Goal: Task Accomplishment & Management: Use online tool/utility

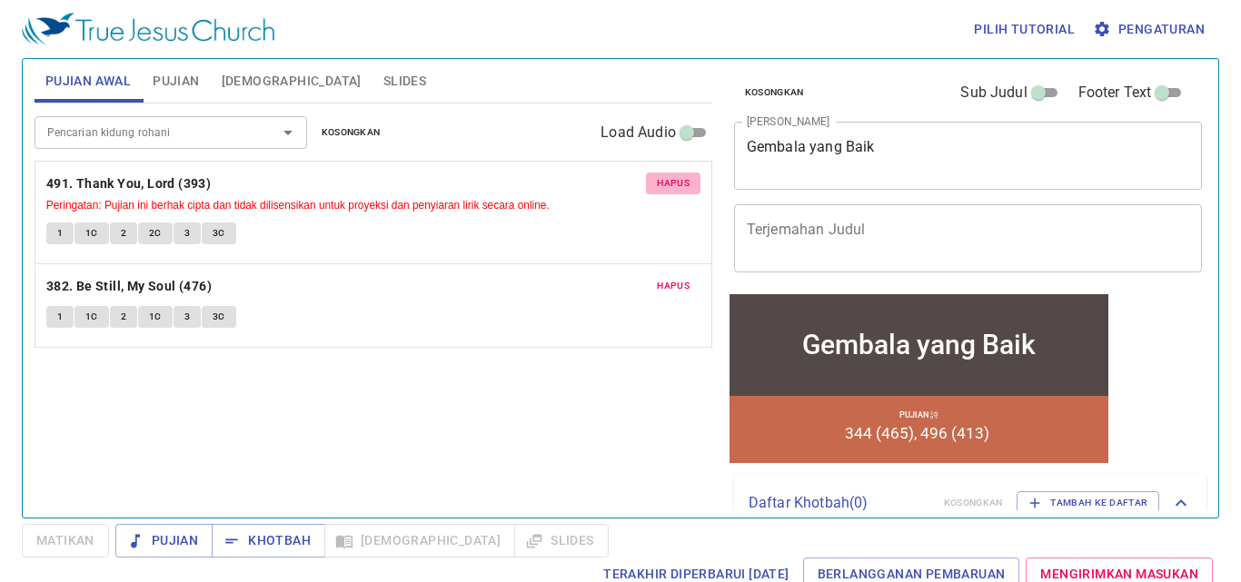
drag, startPoint x: 0, startPoint y: 0, endPoint x: 658, endPoint y: 186, distance: 683.5
click at [658, 184] on span "Hapus" at bounding box center [673, 183] width 33 height 16
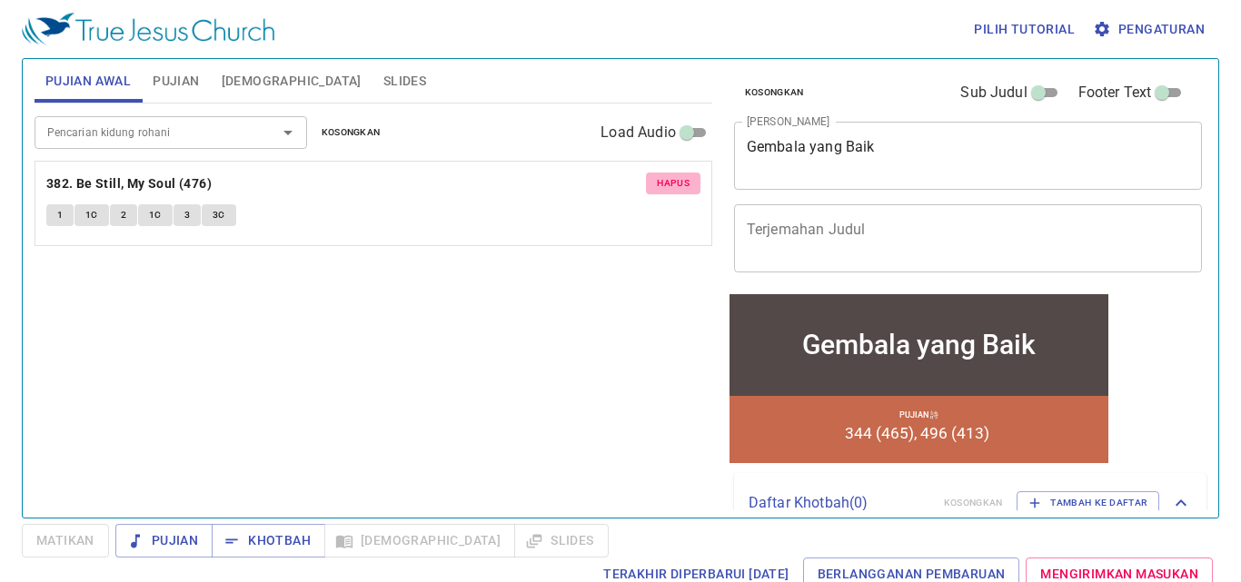
click at [660, 183] on span "Hapus" at bounding box center [673, 183] width 33 height 16
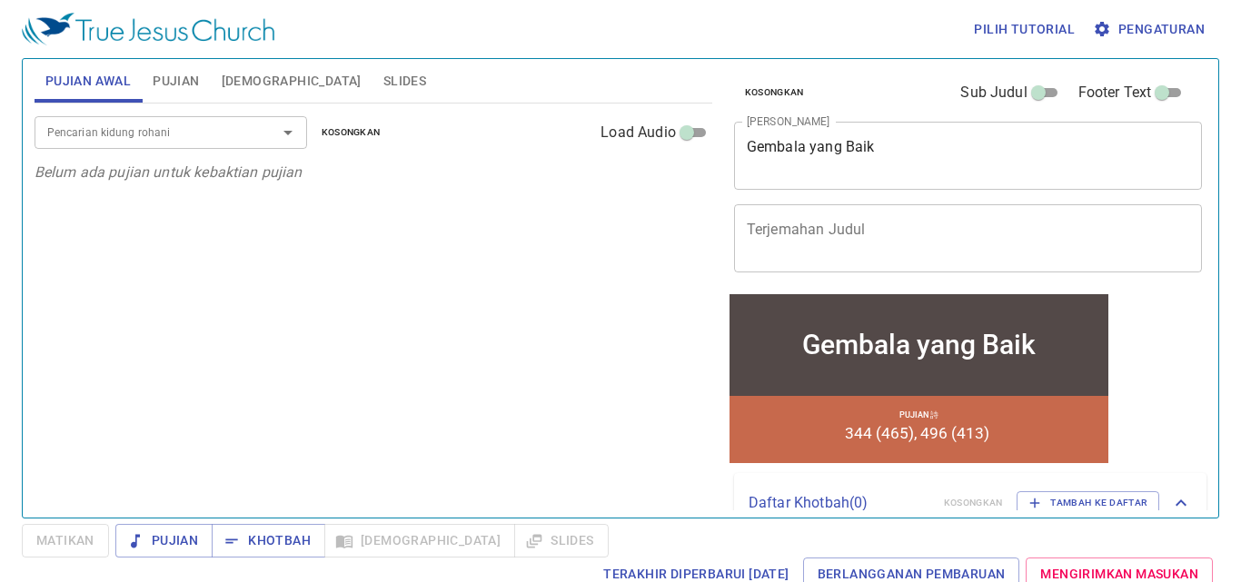
click at [202, 100] on button "Pujian" at bounding box center [176, 81] width 68 height 44
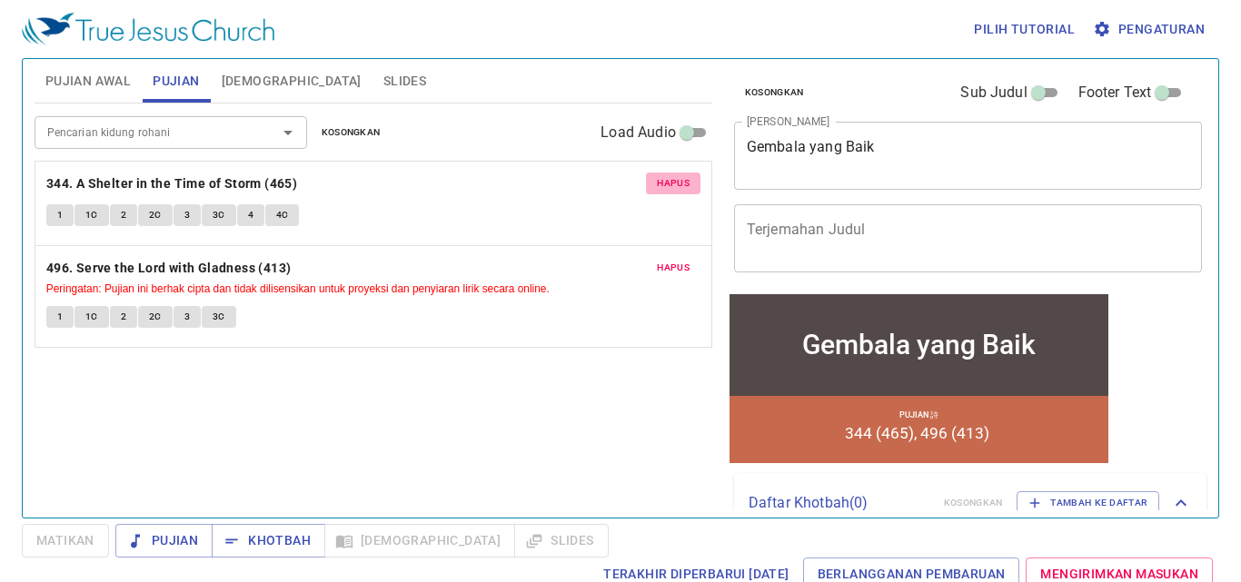
click at [677, 190] on span "Hapus" at bounding box center [673, 183] width 33 height 16
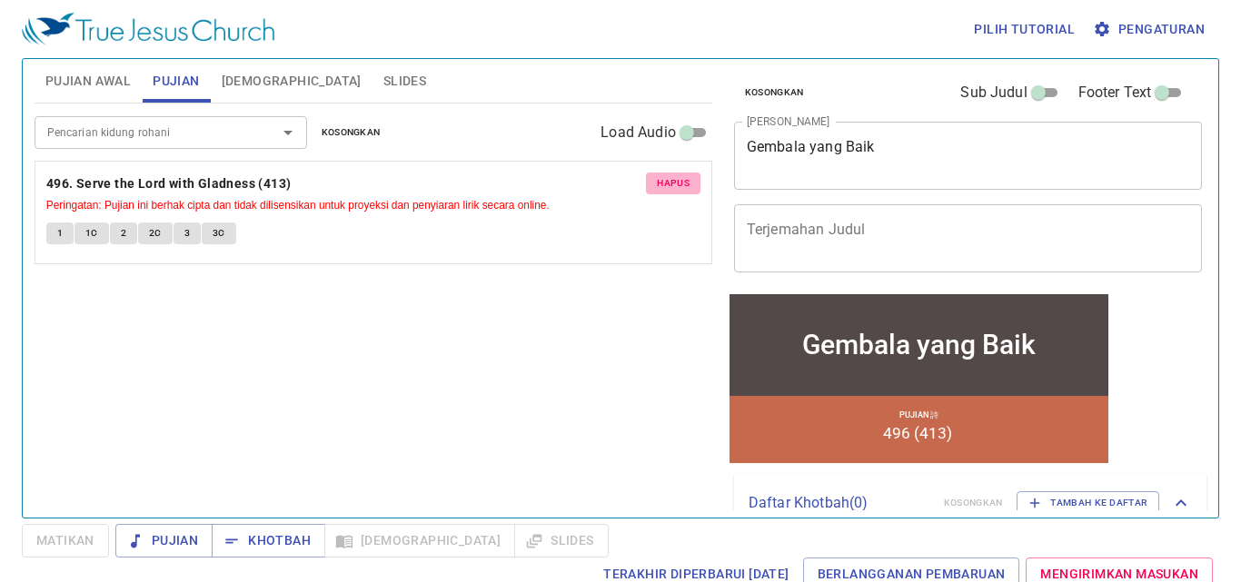
click at [677, 190] on span "Hapus" at bounding box center [673, 183] width 33 height 16
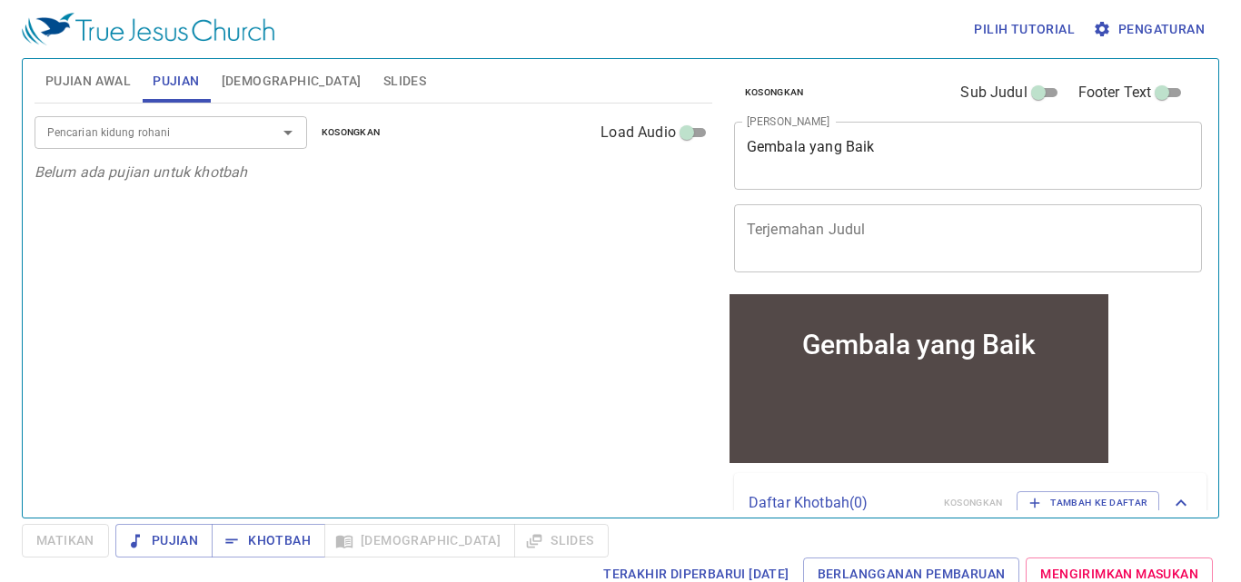
click at [239, 141] on input "Pencarian kidung rohani" at bounding box center [144, 132] width 208 height 21
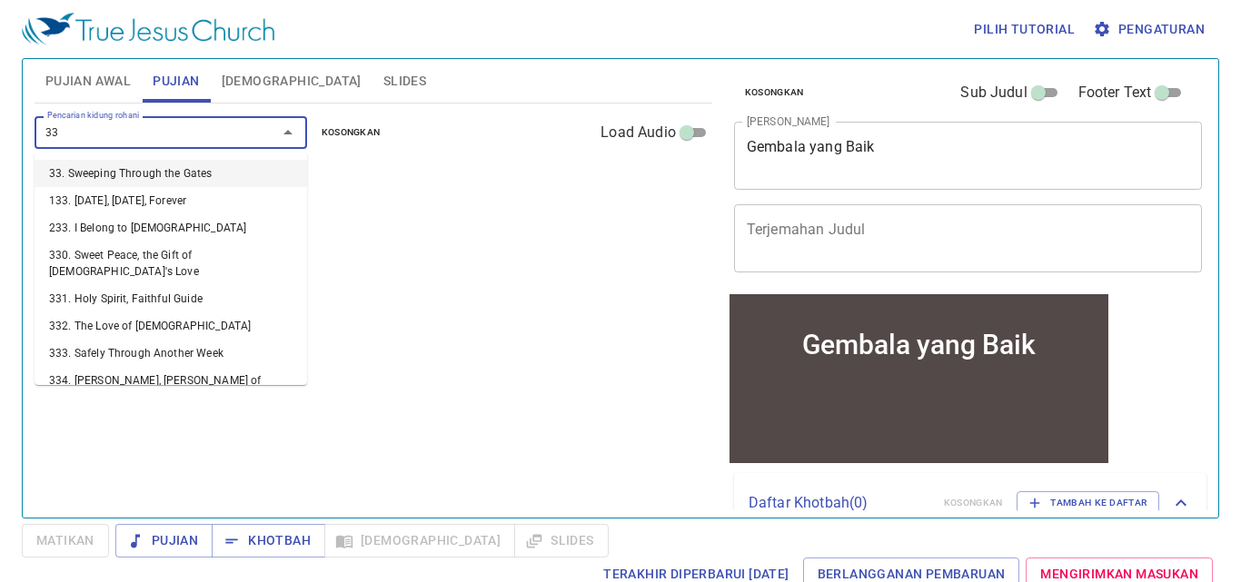
type input "333"
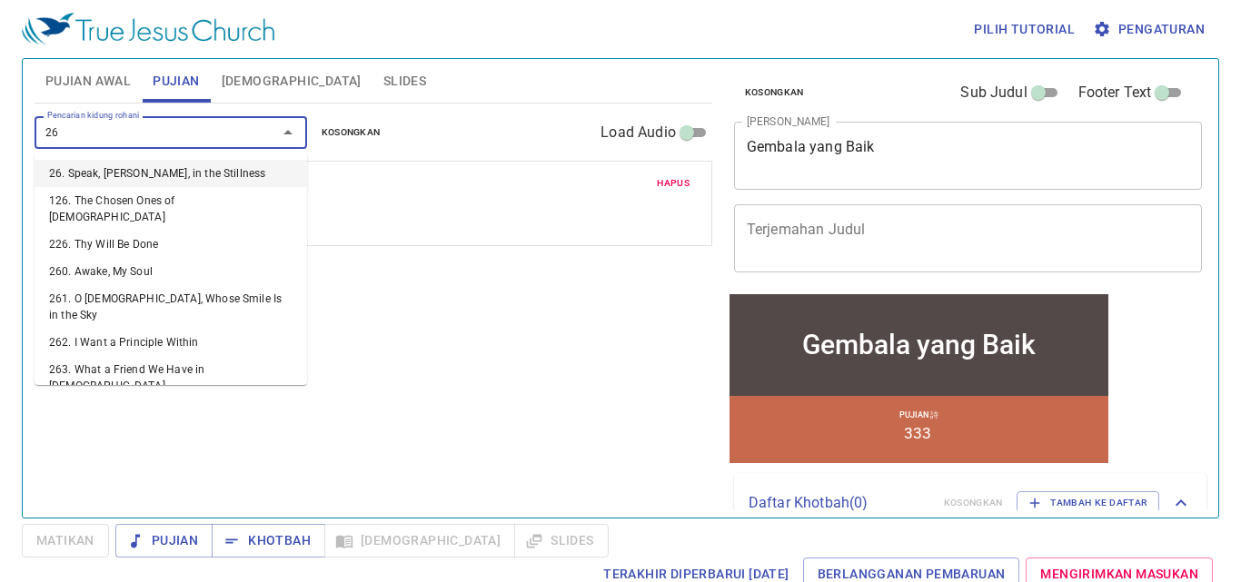
type input "264"
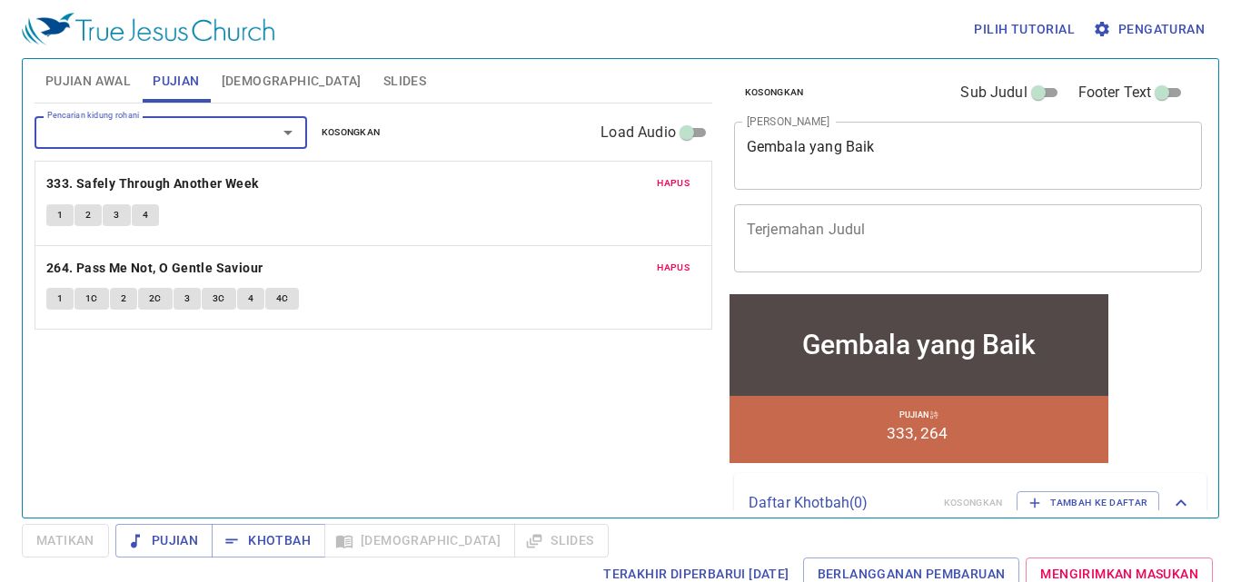
click at [947, 137] on div "Gembala yang Baik x Judul Khotbah" at bounding box center [968, 156] width 469 height 68
click at [925, 173] on div "Gembala yang Baik x Judul Khotbah" at bounding box center [968, 156] width 469 height 68
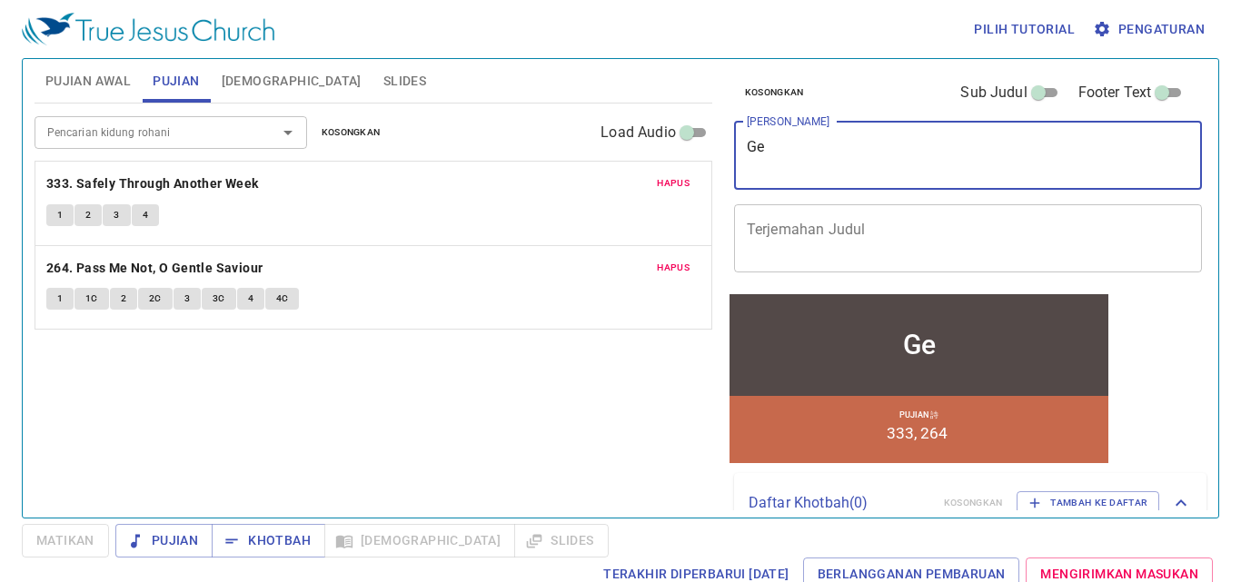
type textarea "G"
click at [808, 149] on textarea "Teladan doa dari" at bounding box center [968, 155] width 443 height 35
click at [875, 144] on textarea "Teladan Doa dari" at bounding box center [968, 155] width 443 height 35
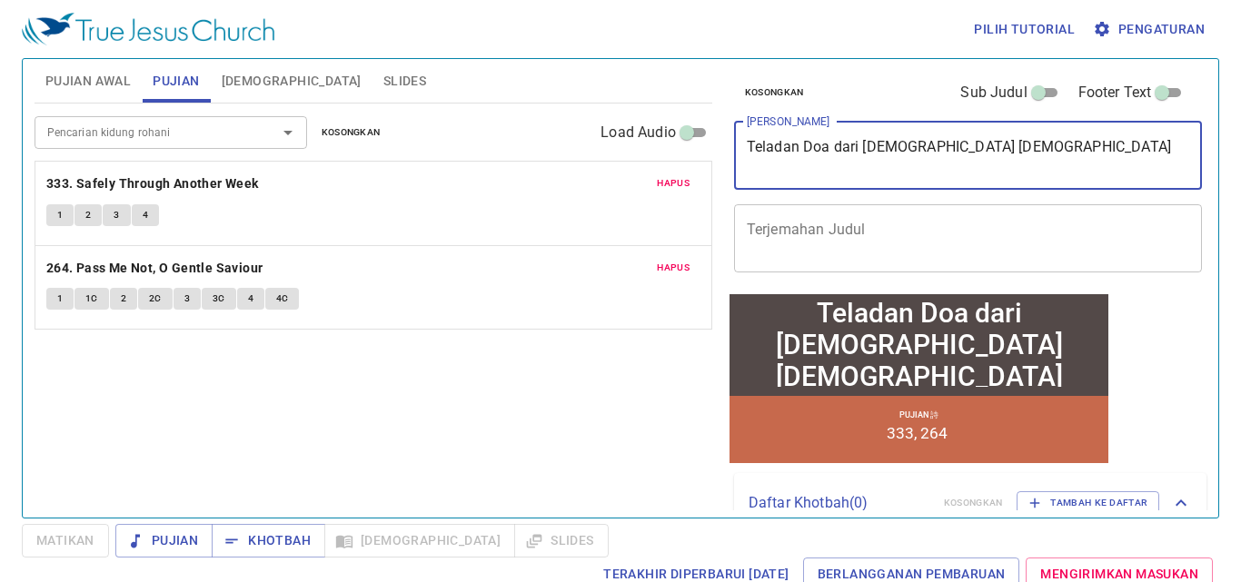
type textarea "Teladan Doa dari [DEMOGRAPHIC_DATA] [DEMOGRAPHIC_DATA]"
click at [91, 67] on button "Pujian Awal" at bounding box center [88, 81] width 107 height 44
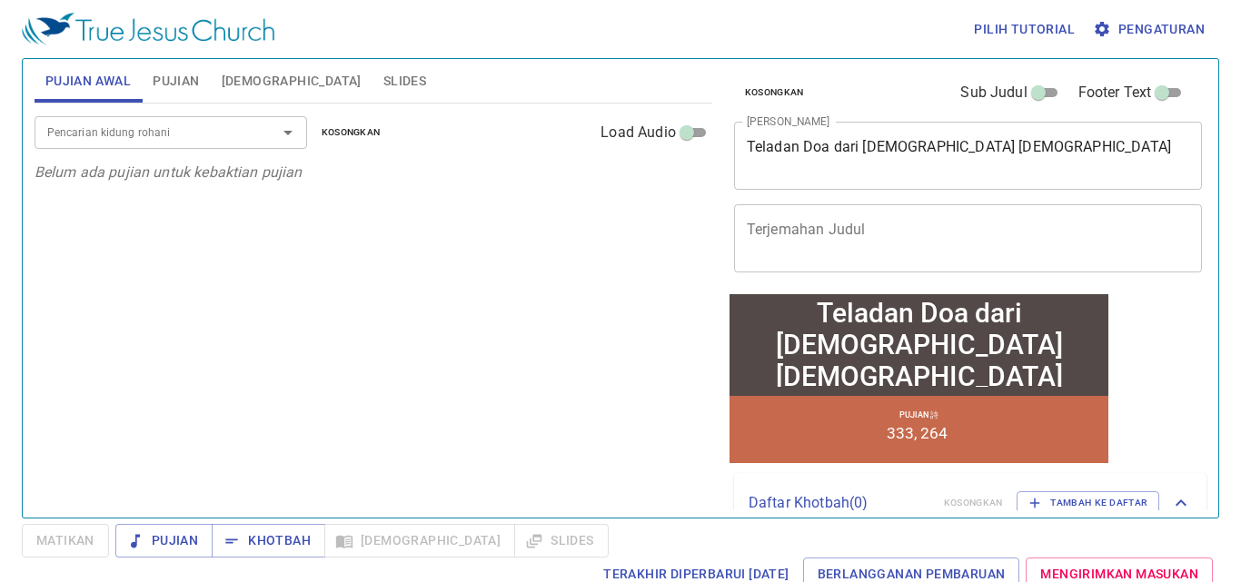
click at [94, 75] on span "Pujian Awal" at bounding box center [87, 81] width 85 height 23
click at [164, 116] on div "Pencarian kidung rohani" at bounding box center [171, 132] width 273 height 32
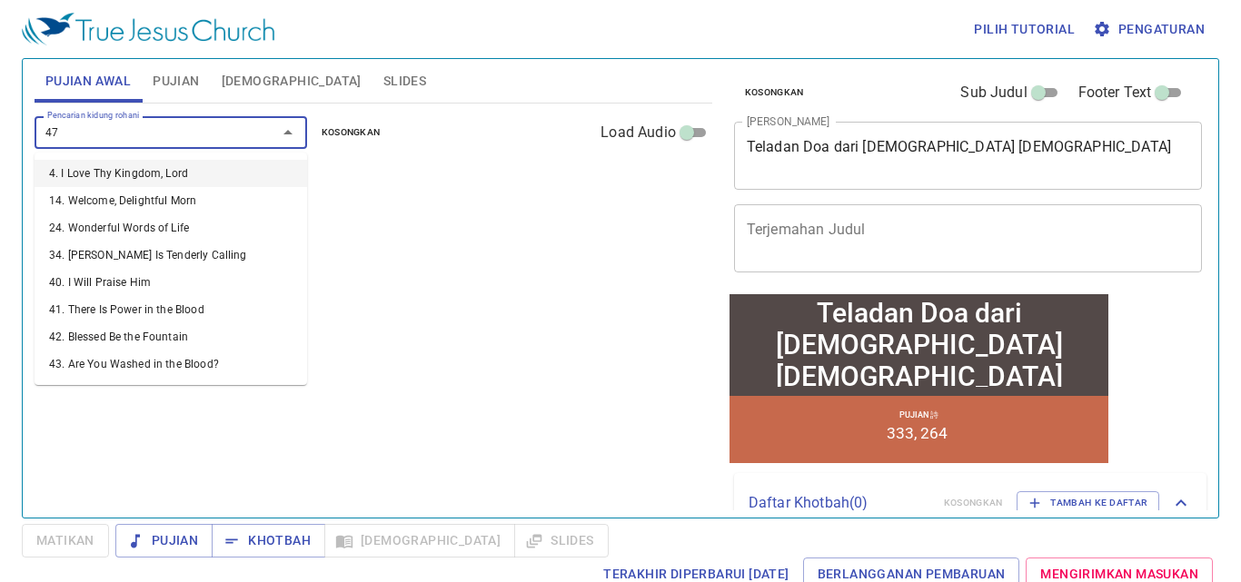
type input "475"
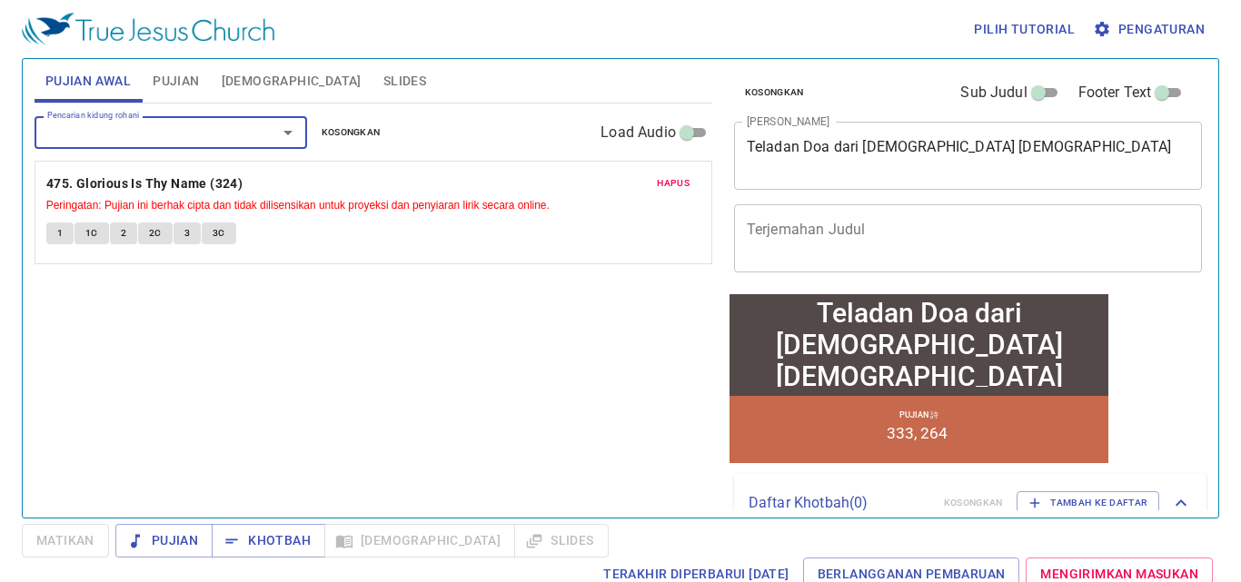
click at [663, 189] on span "Hapus" at bounding box center [673, 183] width 33 height 16
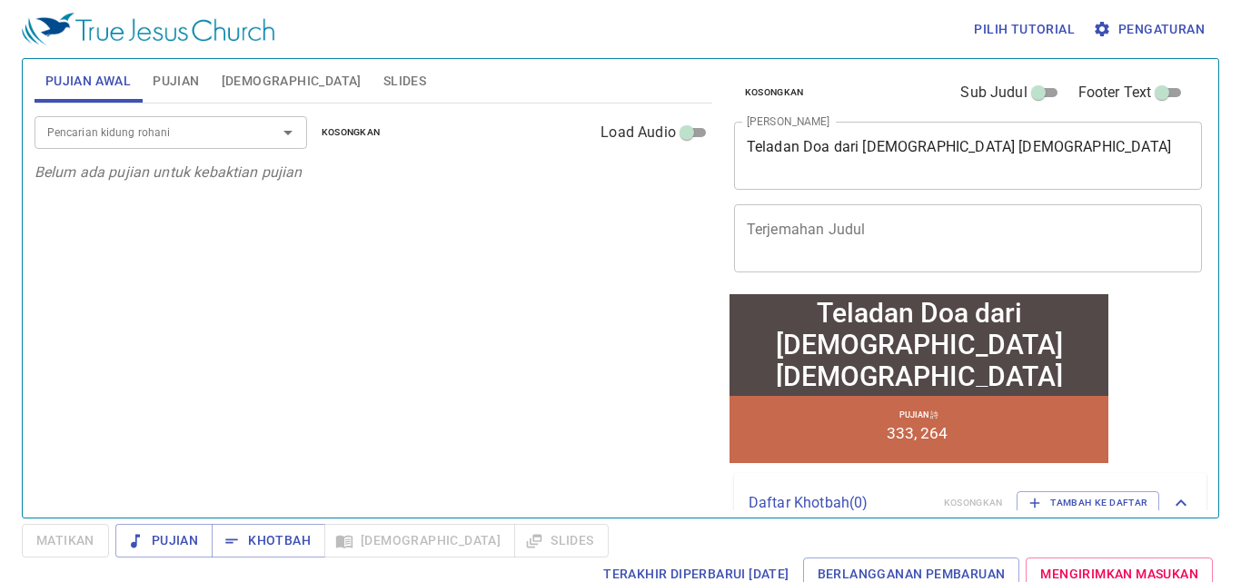
click at [242, 132] on input "Pencarian kidung rohani" at bounding box center [144, 132] width 208 height 21
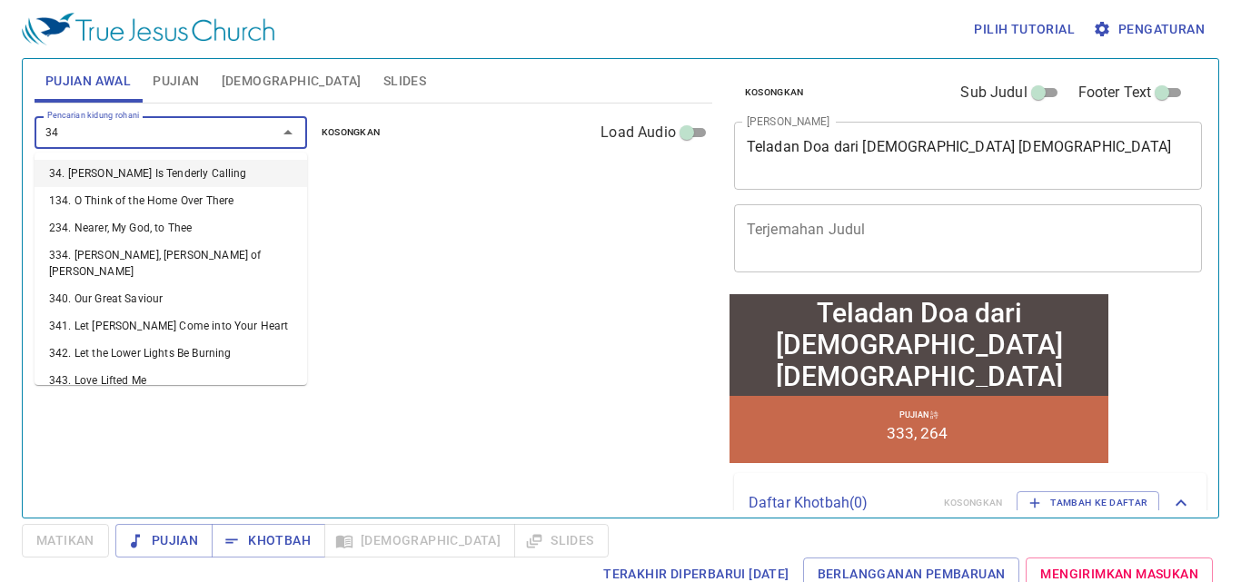
type input "349"
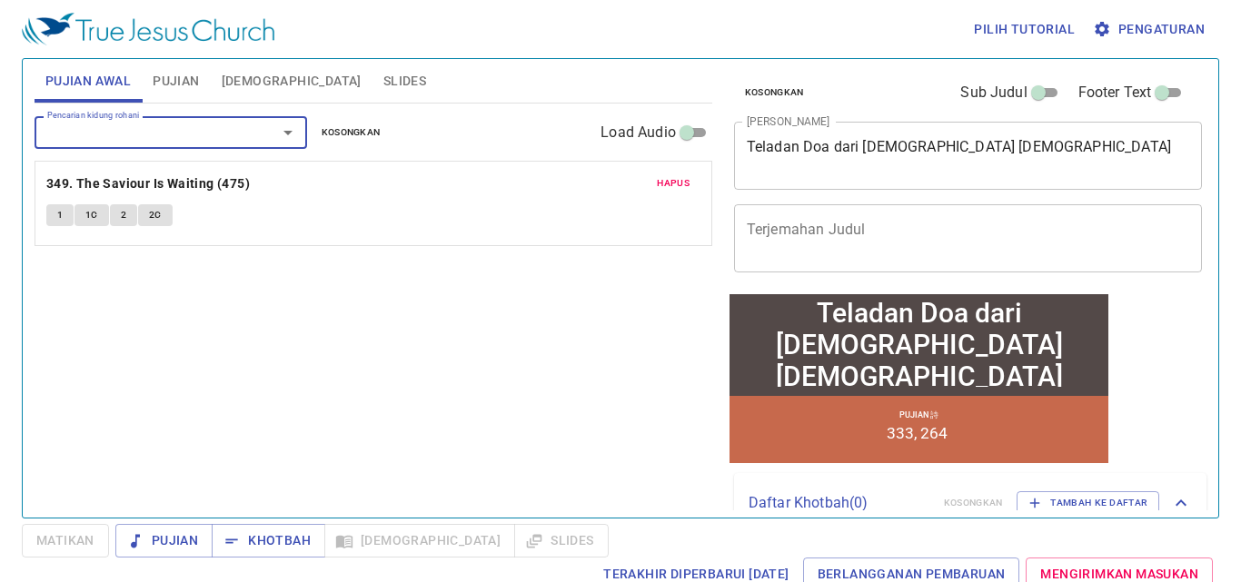
click at [261, 139] on div at bounding box center [275, 132] width 47 height 25
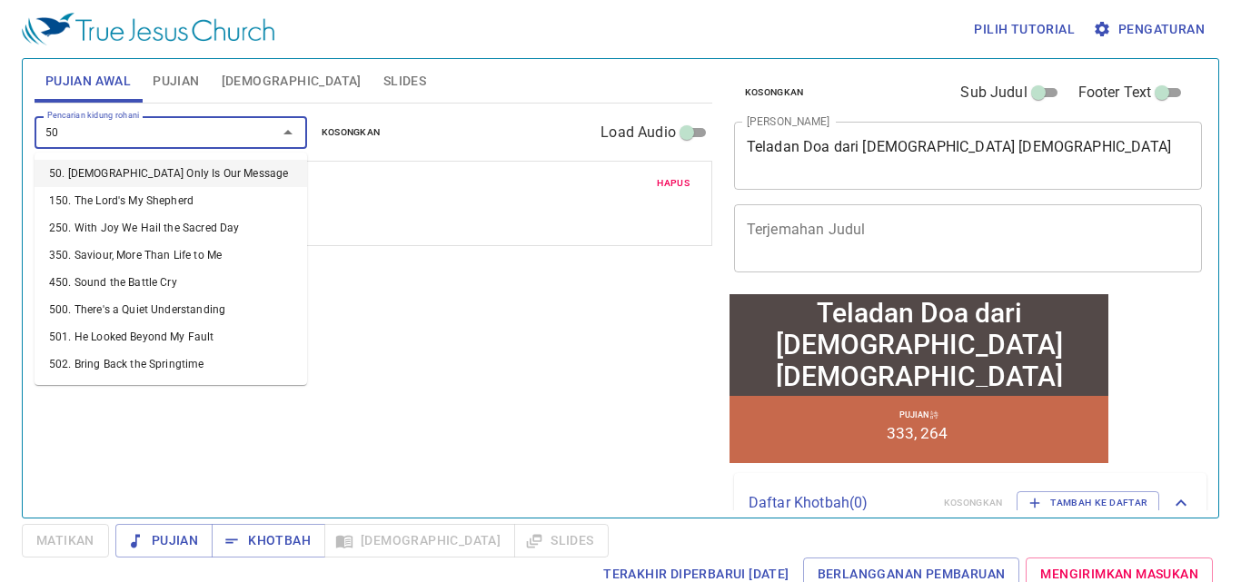
type input "501"
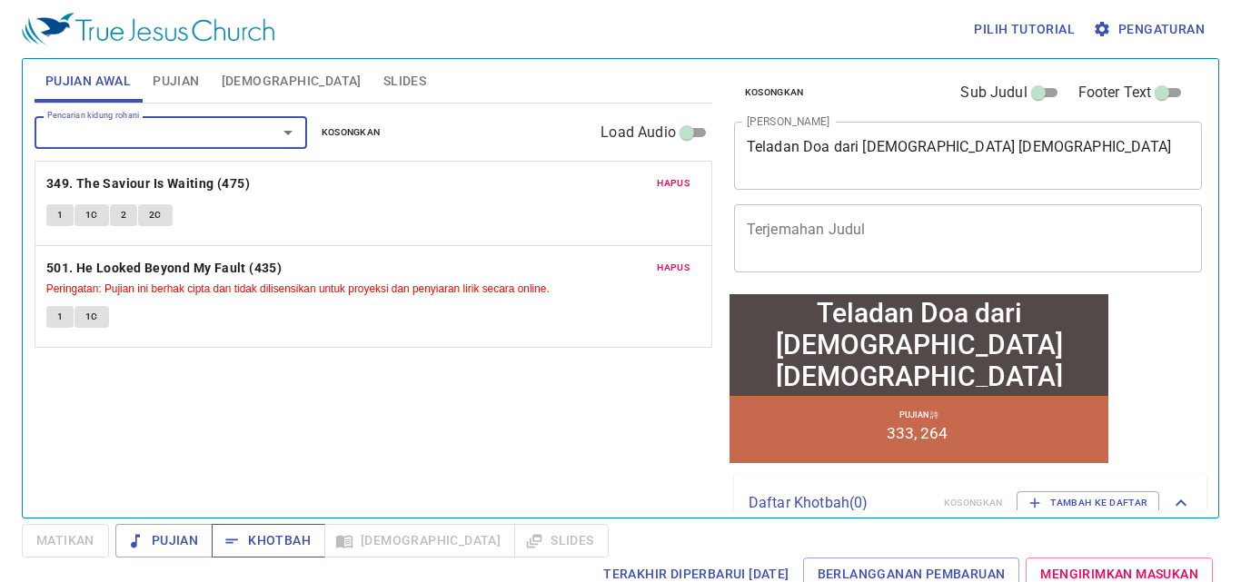
drag, startPoint x: 251, startPoint y: 543, endPoint x: 267, endPoint y: 530, distance: 21.3
click at [256, 539] on span "Khotbah" at bounding box center [268, 541] width 84 height 23
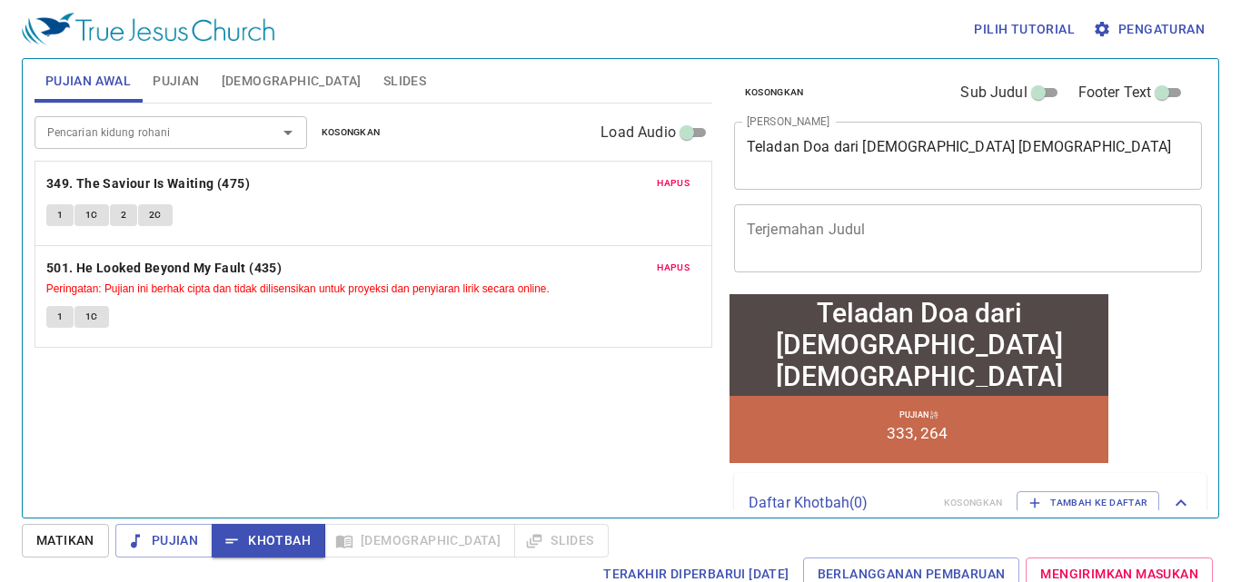
click at [383, 76] on span "Slides" at bounding box center [404, 81] width 43 height 23
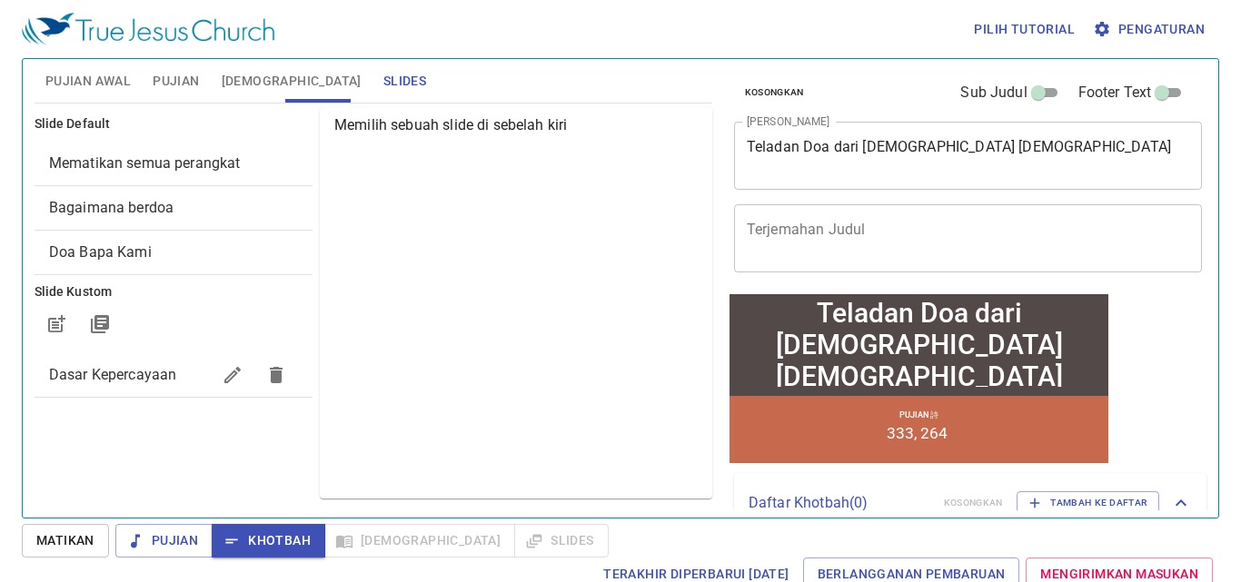
click at [1136, 36] on span "Pengaturan" at bounding box center [1150, 29] width 108 height 23
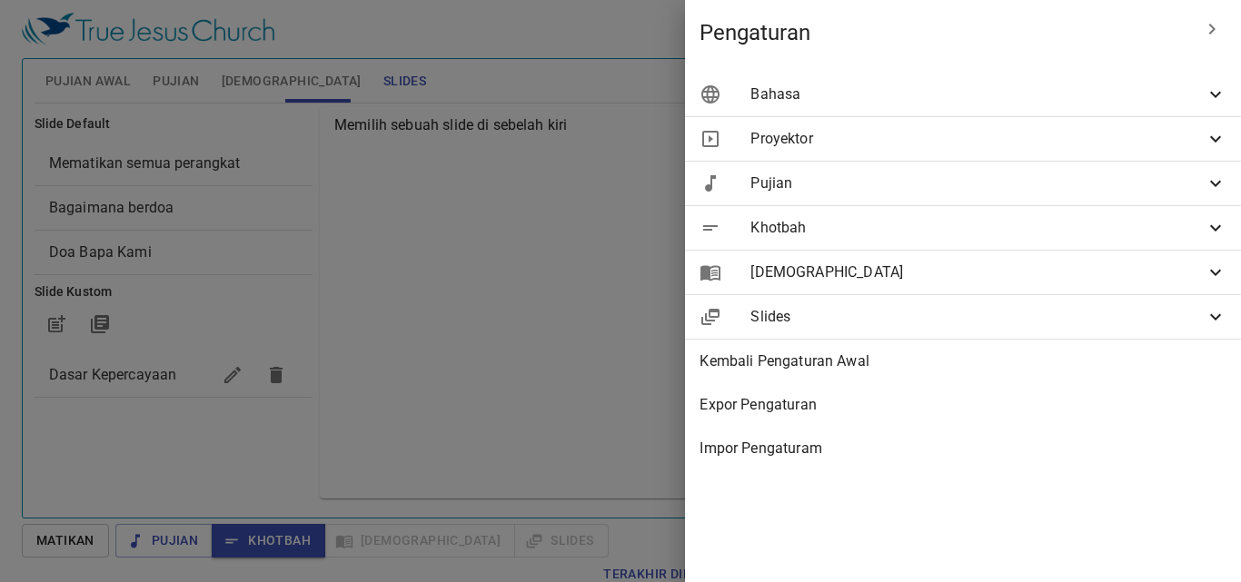
click at [1090, 99] on span "Bahasa" at bounding box center [977, 95] width 454 height 22
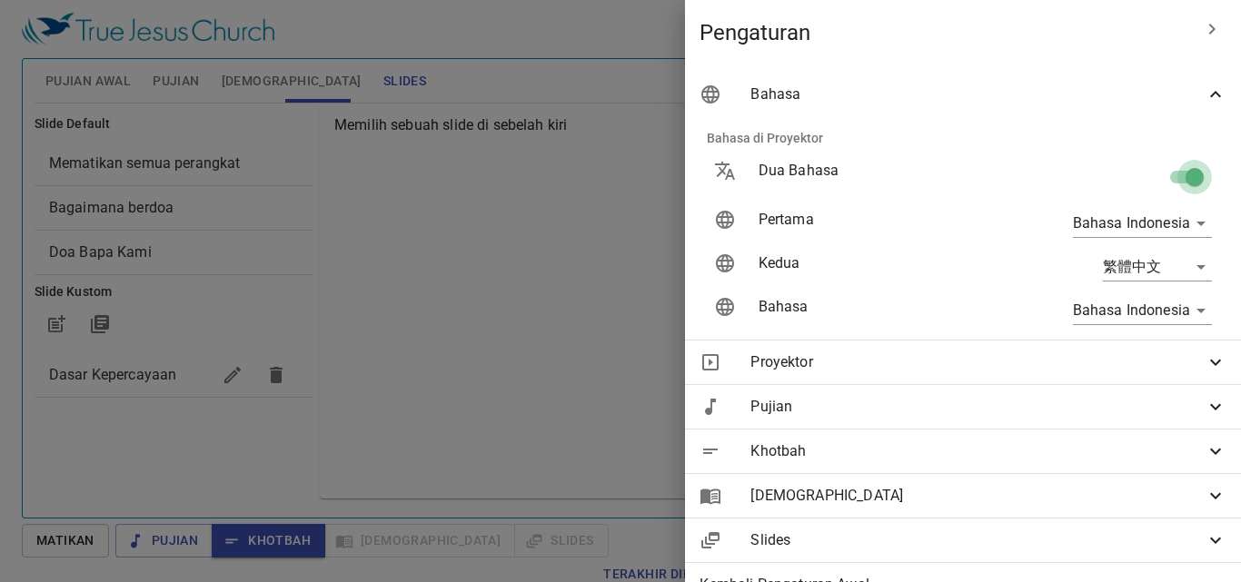
drag, startPoint x: 1160, startPoint y: 193, endPoint x: 1146, endPoint y: 172, distance: 25.7
click at [1154, 183] on input "checkbox" at bounding box center [1195, 181] width 104 height 35
checkbox input "false"
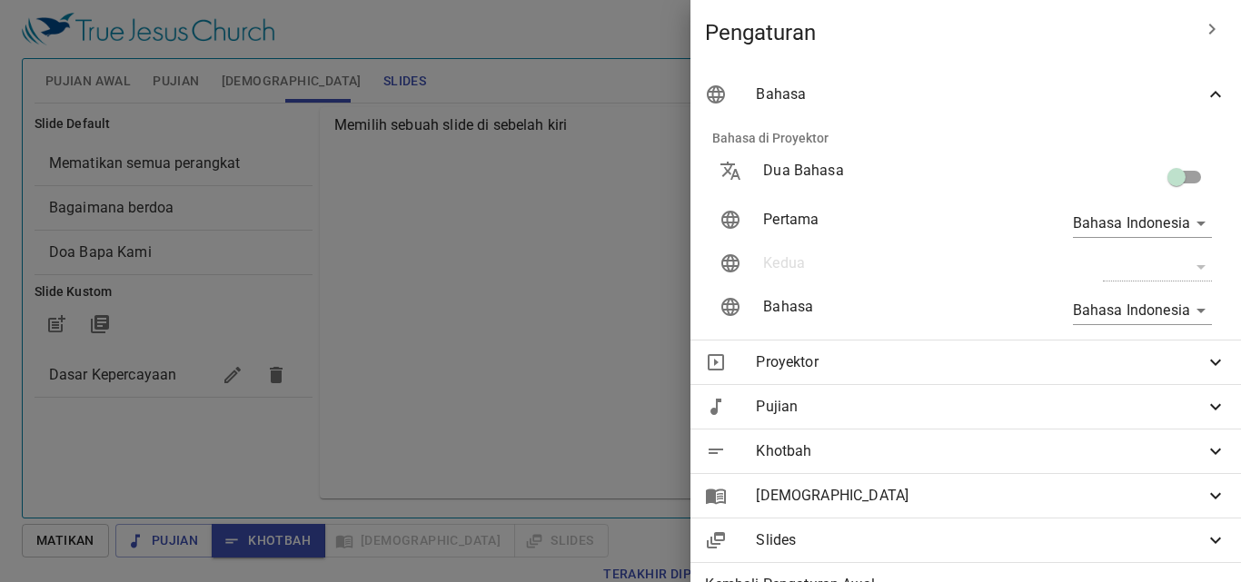
click at [482, 259] on div at bounding box center [620, 291] width 1241 height 582
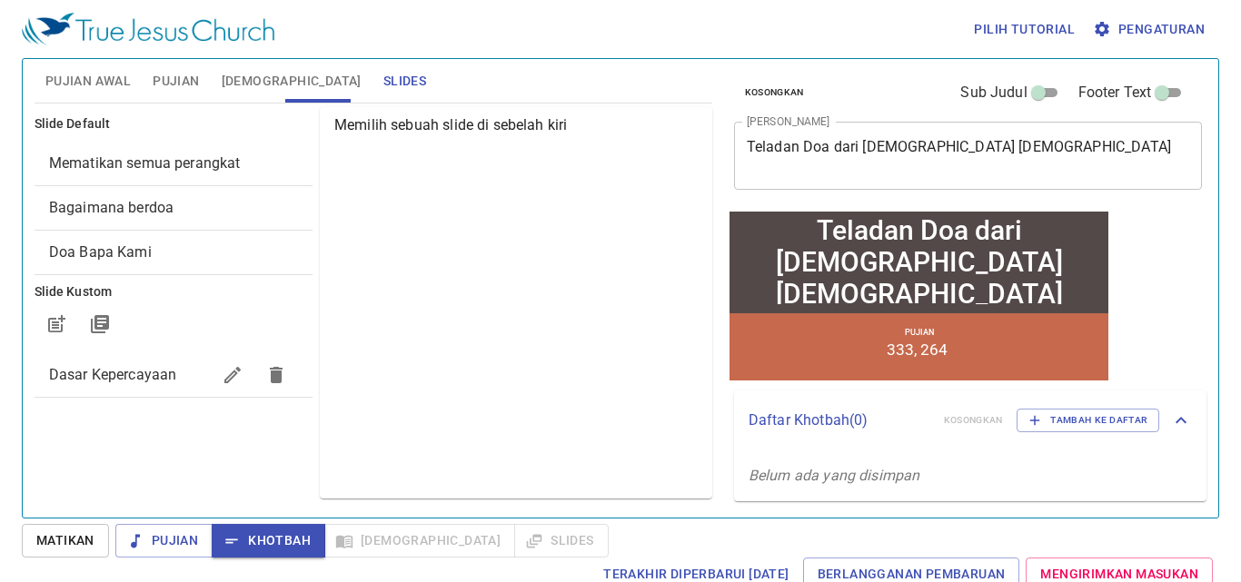
click at [1089, 13] on button "Pengaturan" at bounding box center [1150, 30] width 123 height 34
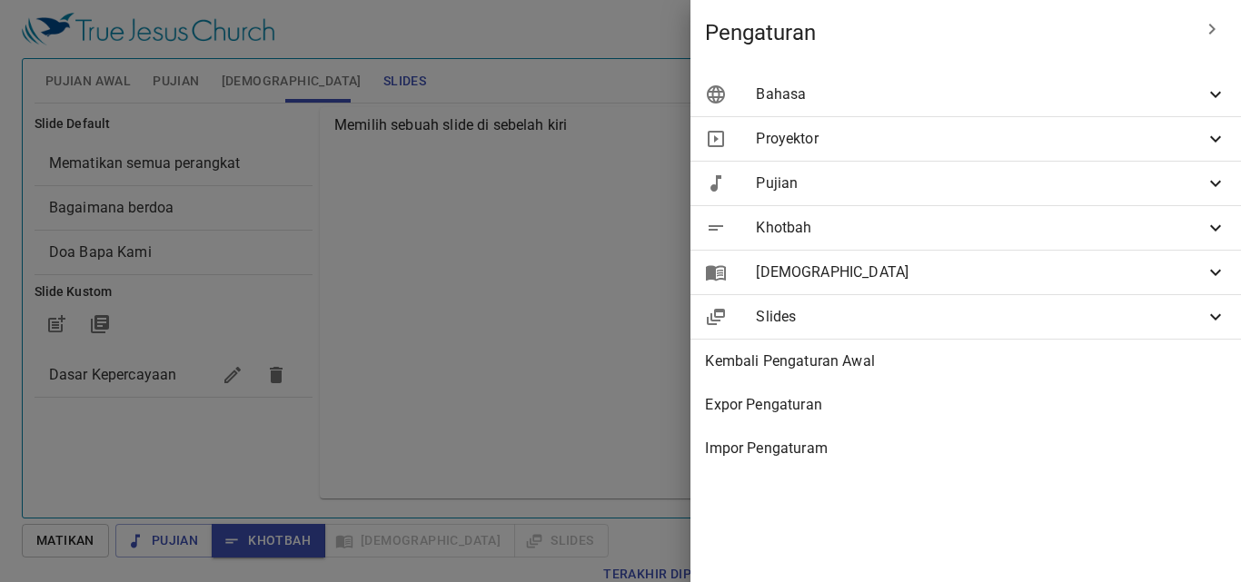
click at [319, 322] on div at bounding box center [620, 291] width 1241 height 582
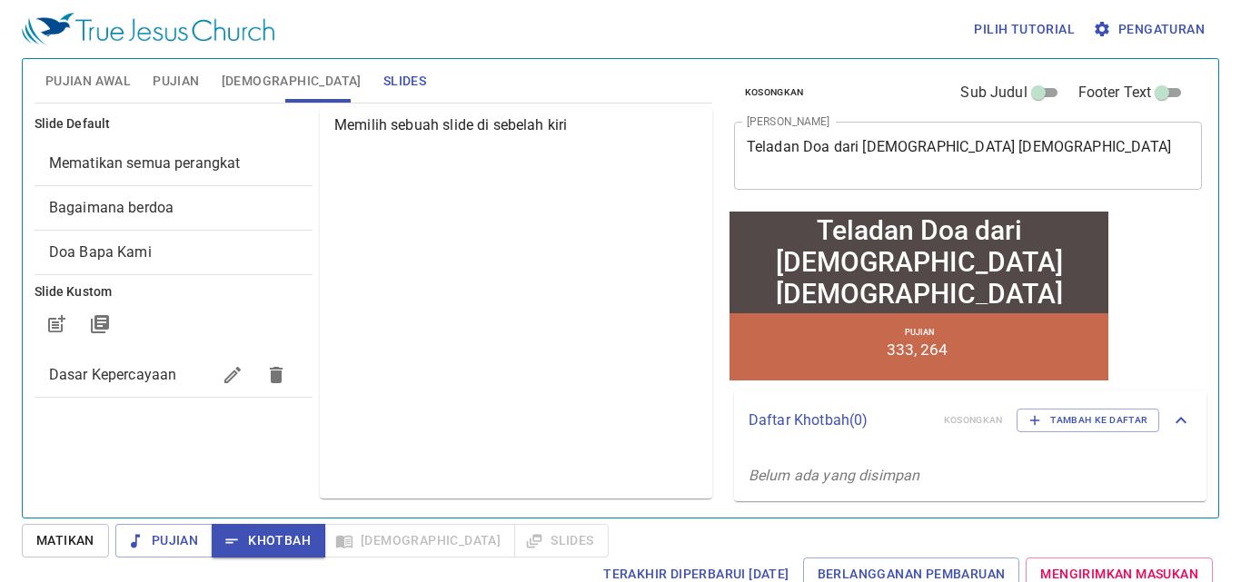
click at [137, 197] on span "Bagaimana berdoa" at bounding box center [173, 208] width 249 height 22
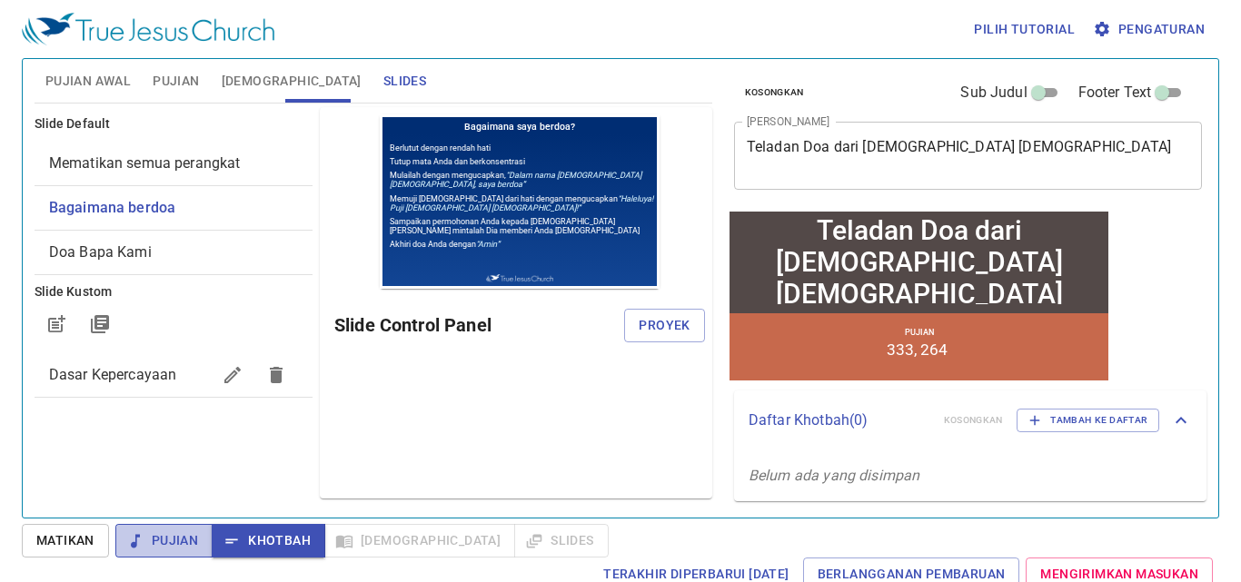
click at [158, 527] on button "Pujian" at bounding box center [163, 541] width 97 height 34
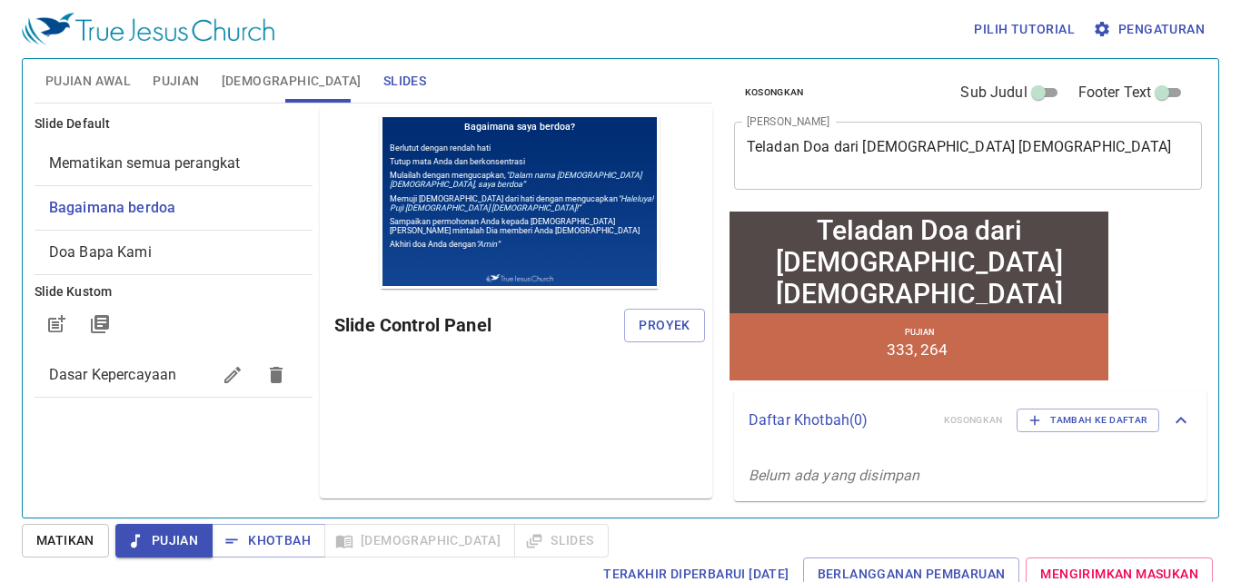
click at [199, 197] on span "Bagaimana berdoa" at bounding box center [173, 208] width 249 height 22
click at [194, 79] on span "Pujian" at bounding box center [176, 81] width 46 height 23
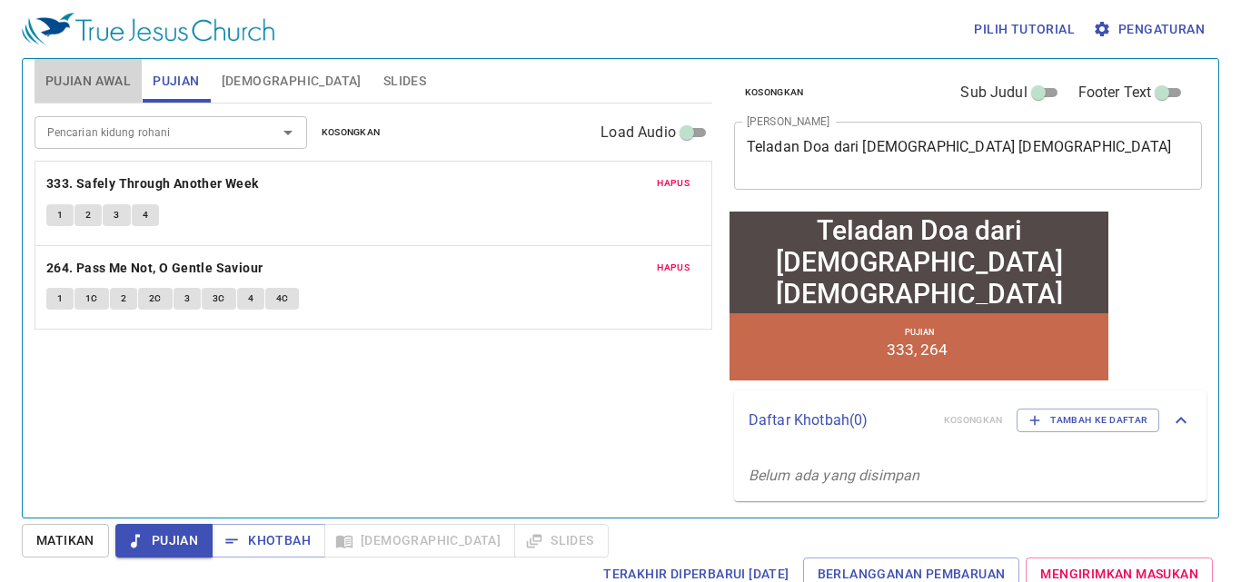
click at [124, 72] on span "Pujian Awal" at bounding box center [87, 81] width 85 height 23
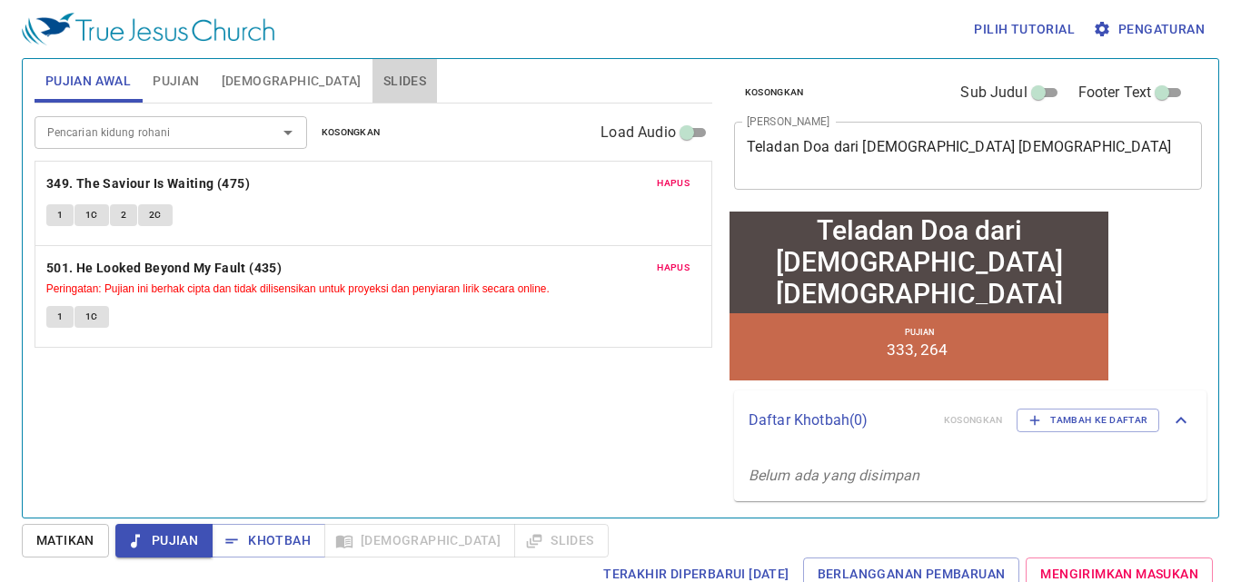
click at [383, 74] on span "Slides" at bounding box center [404, 81] width 43 height 23
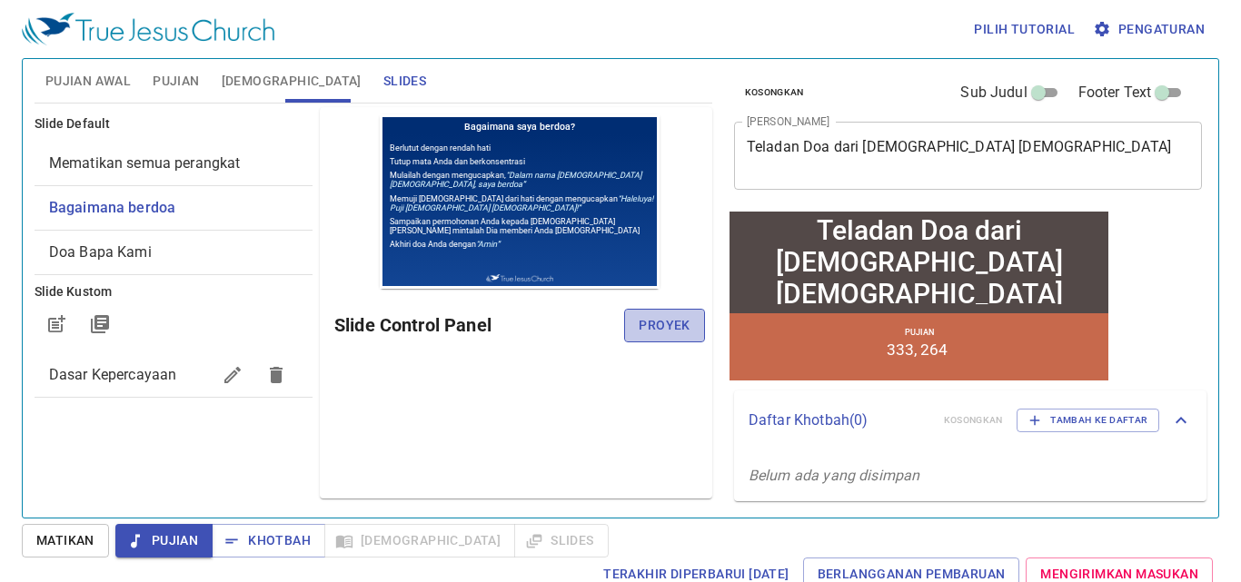
click at [661, 317] on span "Proyek" at bounding box center [664, 325] width 51 height 23
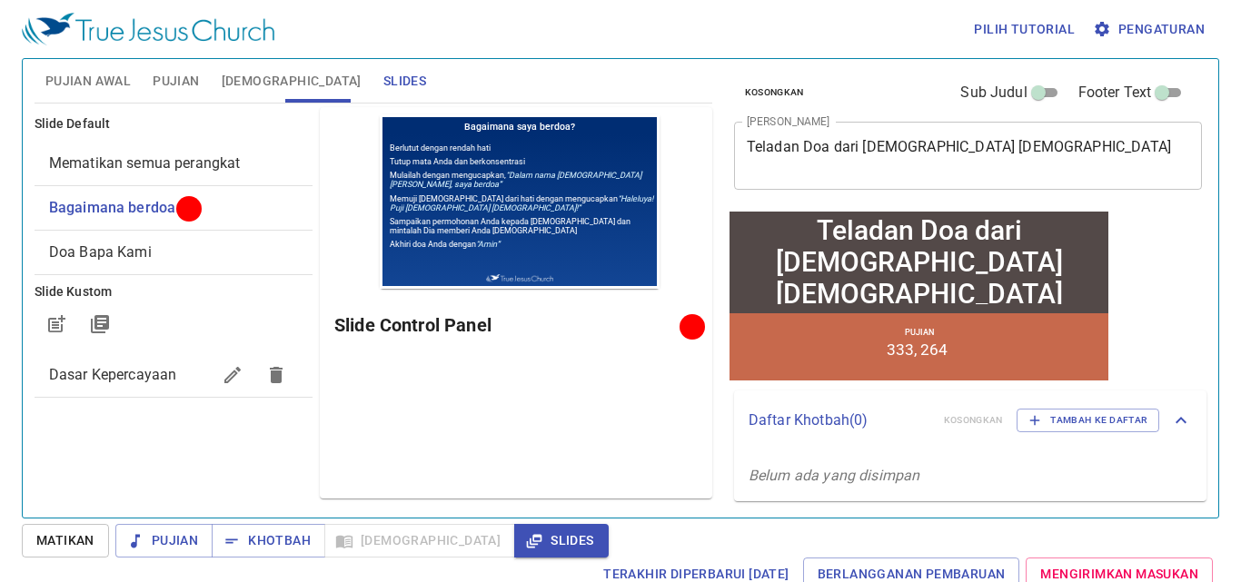
click at [174, 55] on div "Pilih tutorial Pengaturan" at bounding box center [617, 29] width 1190 height 58
click at [187, 526] on button "Pujian" at bounding box center [163, 541] width 97 height 34
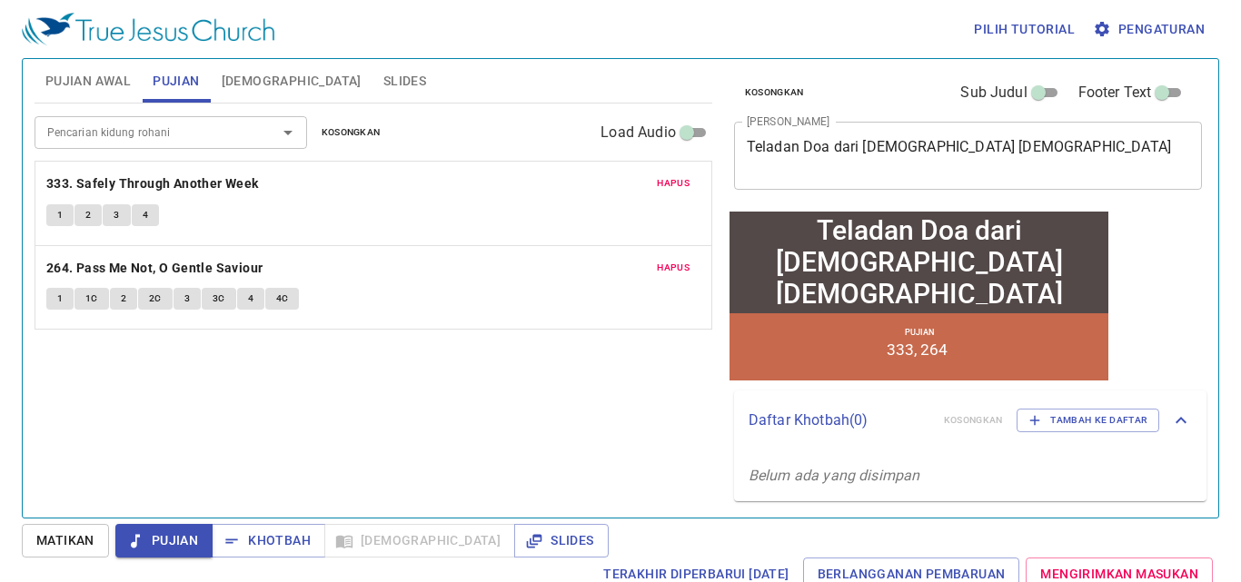
click at [133, 82] on button "Pujian Awal" at bounding box center [88, 81] width 107 height 44
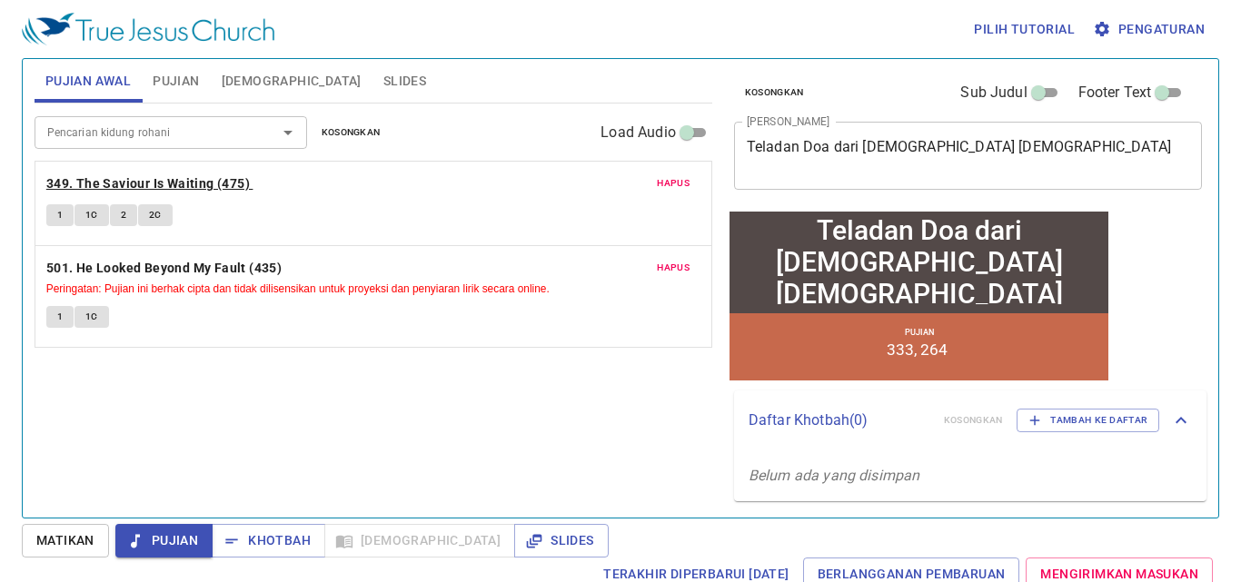
click at [138, 178] on b "349. The Saviour Is Waiting (475)" at bounding box center [147, 184] width 203 height 23
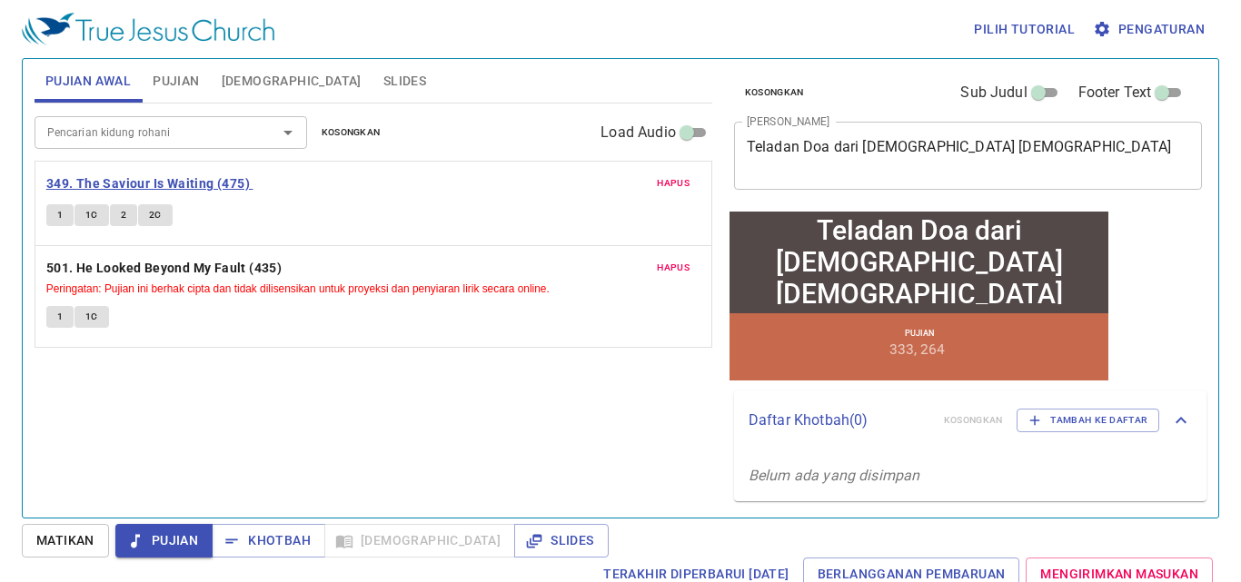
click at [138, 178] on b "349. The Saviour Is Waiting (475)" at bounding box center [147, 184] width 203 height 23
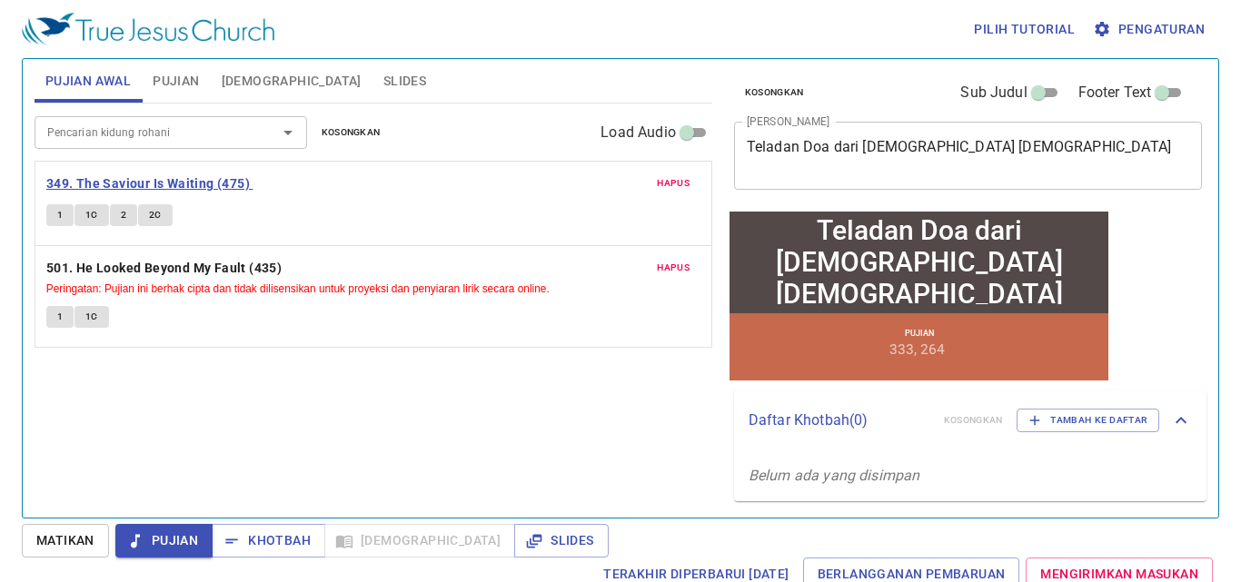
click at [138, 178] on b "349. The Saviour Is Waiting (475)" at bounding box center [147, 184] width 203 height 23
click at [57, 218] on span "1" at bounding box center [59, 215] width 5 height 16
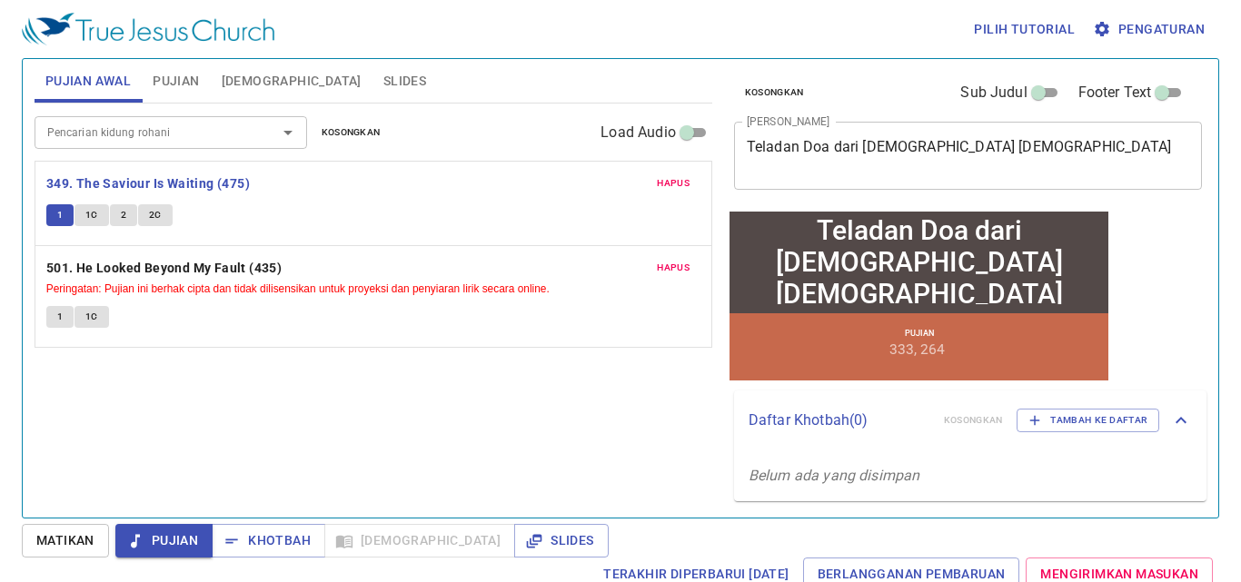
click at [86, 213] on span "1C" at bounding box center [91, 215] width 13 height 16
click at [1017, 558] on link "Berlangganan Pembaruan" at bounding box center [911, 575] width 217 height 34
click at [165, 211] on button "2C" at bounding box center [155, 215] width 35 height 22
drag, startPoint x: 146, startPoint y: 540, endPoint x: 199, endPoint y: 494, distance: 69.6
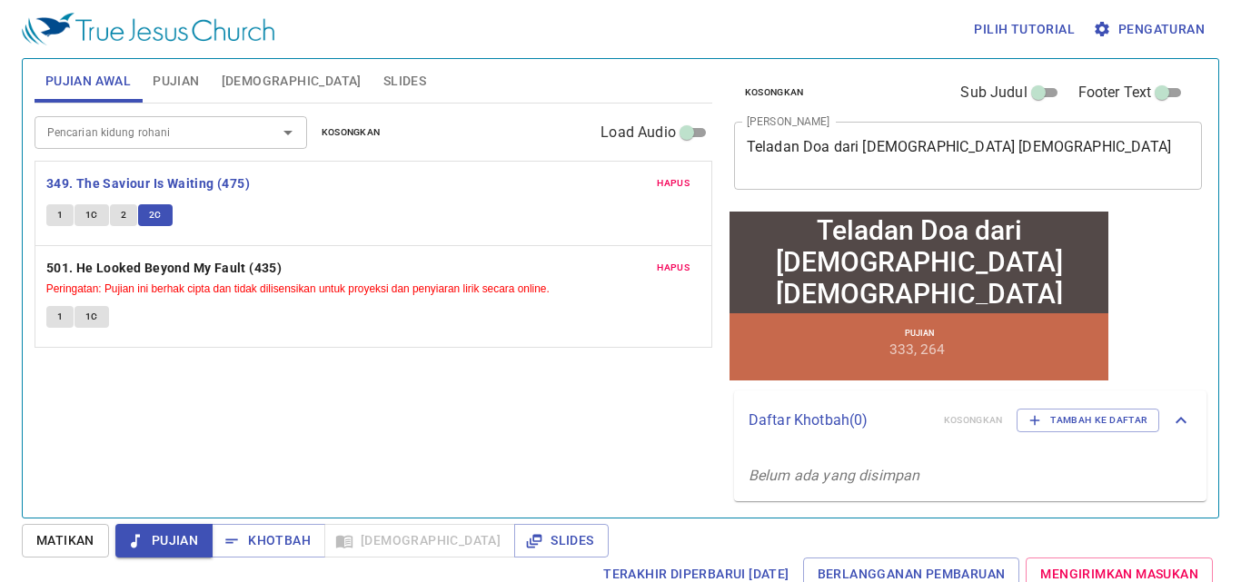
click at [147, 540] on span "Pujian" at bounding box center [164, 541] width 68 height 23
